Goal: Information Seeking & Learning: Learn about a topic

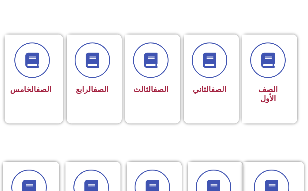
scroll to position [153, 0]
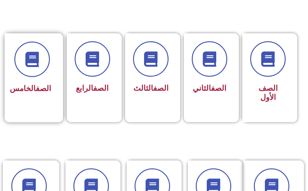
click at [45, 109] on div "الصف الخامس" at bounding box center [32, 73] width 55 height 80
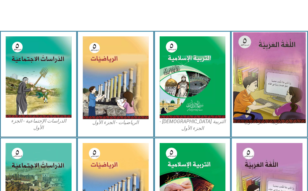
scroll to position [214, 0]
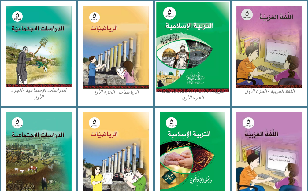
click at [210, 77] on img at bounding box center [192, 47] width 72 height 90
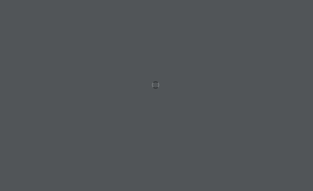
scroll to position [0, 12]
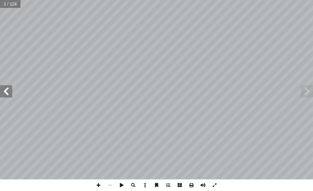
click at [2, 90] on span at bounding box center [6, 91] width 12 height 12
click at [2, 91] on span at bounding box center [6, 91] width 12 height 12
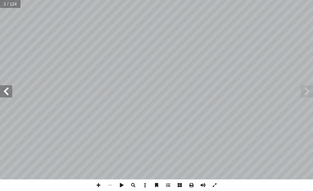
click at [2, 91] on span at bounding box center [6, 91] width 12 height 12
click at [3, 92] on span at bounding box center [6, 91] width 12 height 12
click at [4, 91] on span at bounding box center [6, 91] width 12 height 12
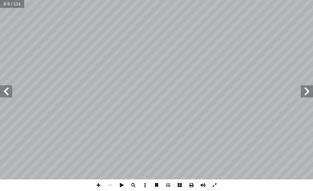
click at [5, 91] on span at bounding box center [6, 91] width 12 height 12
click at [8, 95] on span at bounding box center [6, 91] width 12 height 12
click at [99, 184] on span at bounding box center [99, 185] width 12 height 12
click at [5, 90] on span at bounding box center [6, 91] width 12 height 12
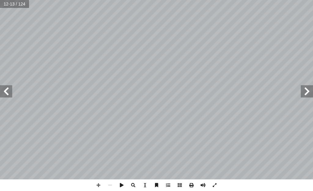
click at [5, 90] on span at bounding box center [6, 91] width 12 height 12
drag, startPoint x: 99, startPoint y: 184, endPoint x: 102, endPoint y: 182, distance: 3.4
click at [102, 182] on span at bounding box center [99, 185] width 12 height 12
